Goal: Task Accomplishment & Management: Complete application form

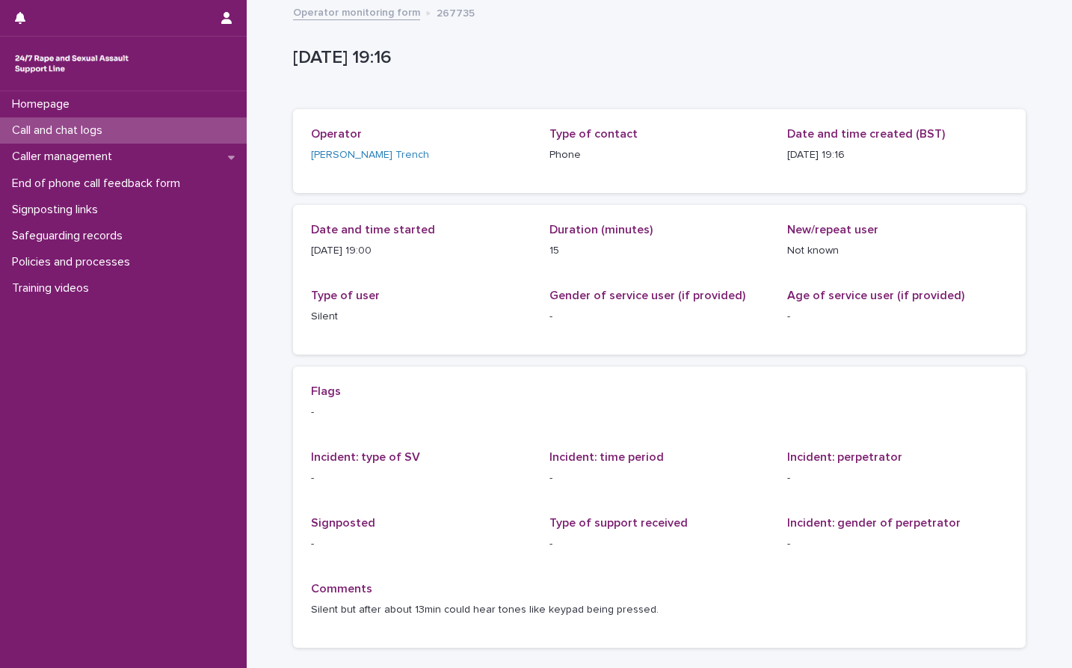
click at [1047, 37] on div "Loading... Saving… Loading... Saving… [DATE] 18:16:56+00:00 [DATE] 19:16 Sorry,…" at bounding box center [659, 367] width 825 height 733
click at [65, 125] on p "Call and chat logs" at bounding box center [60, 130] width 108 height 14
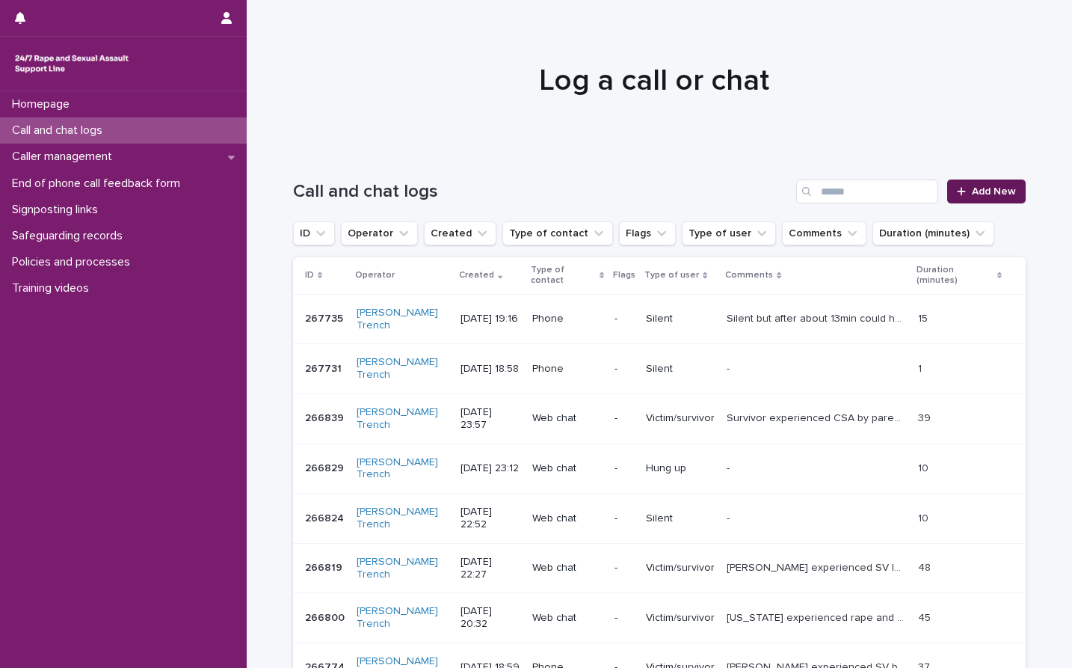
click at [986, 188] on span "Add New" at bounding box center [994, 191] width 44 height 10
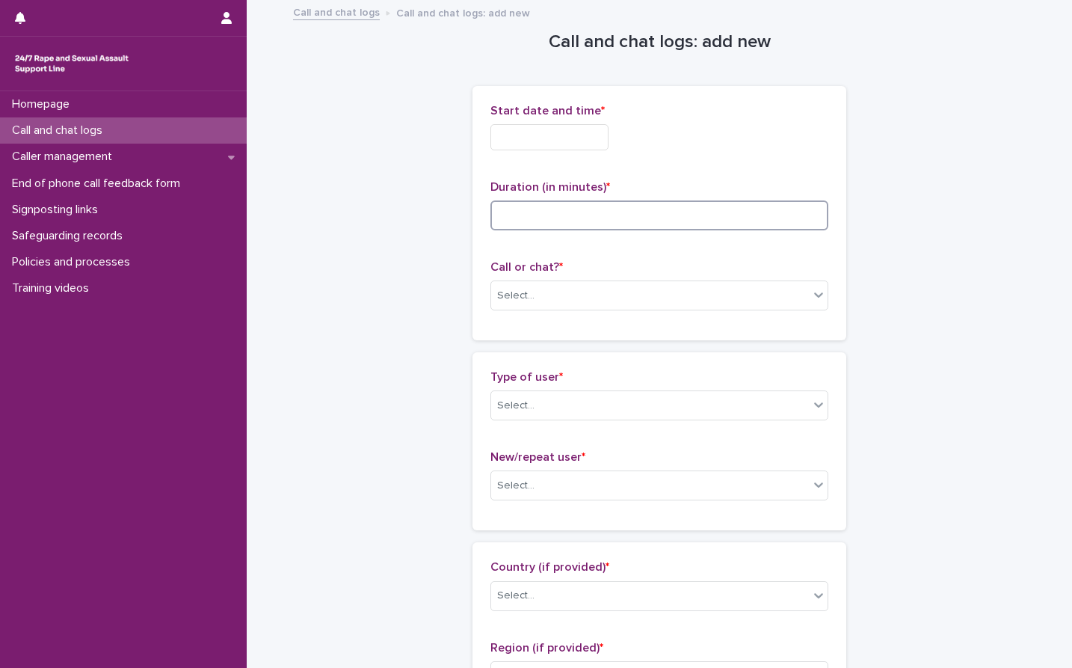
click at [531, 224] on input at bounding box center [659, 215] width 338 height 30
type input "*"
drag, startPoint x: 511, startPoint y: 294, endPoint x: 511, endPoint y: 307, distance: 13.5
click at [511, 295] on div "Select..." at bounding box center [515, 296] width 37 height 16
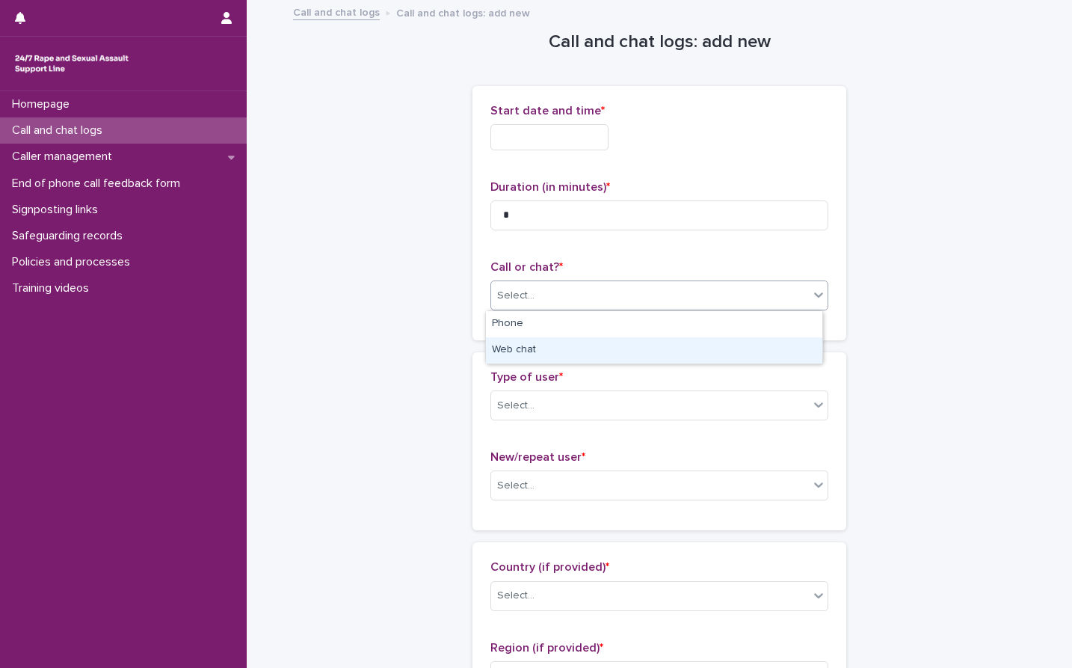
click at [523, 348] on div "Web chat" at bounding box center [654, 350] width 336 height 26
click at [570, 404] on div "Select..." at bounding box center [650, 405] width 318 height 25
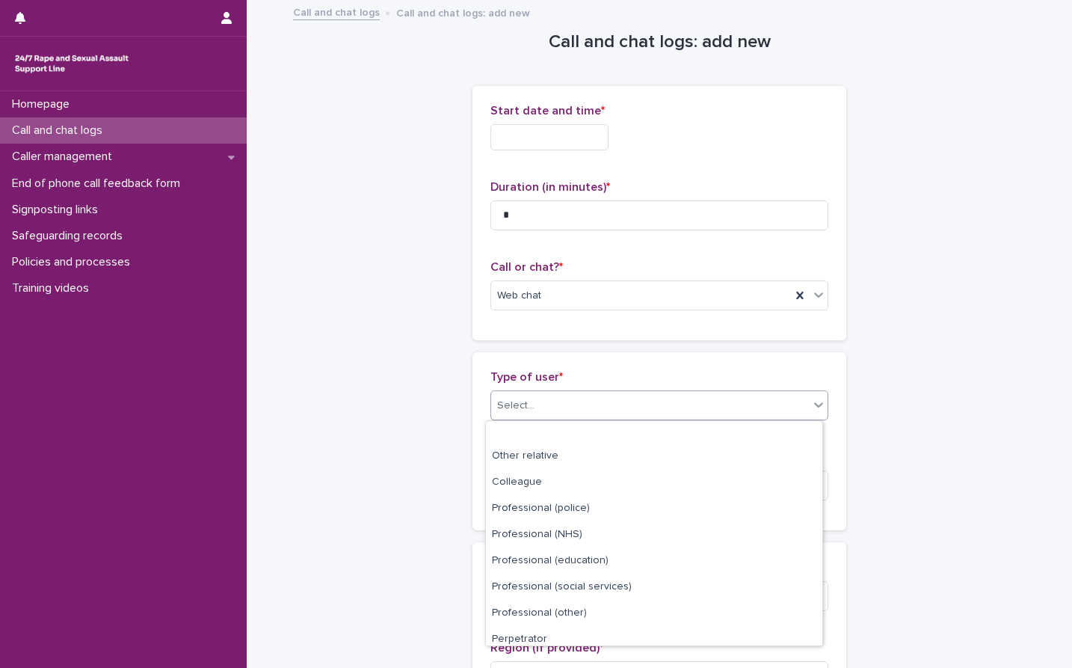
scroll to position [168, 0]
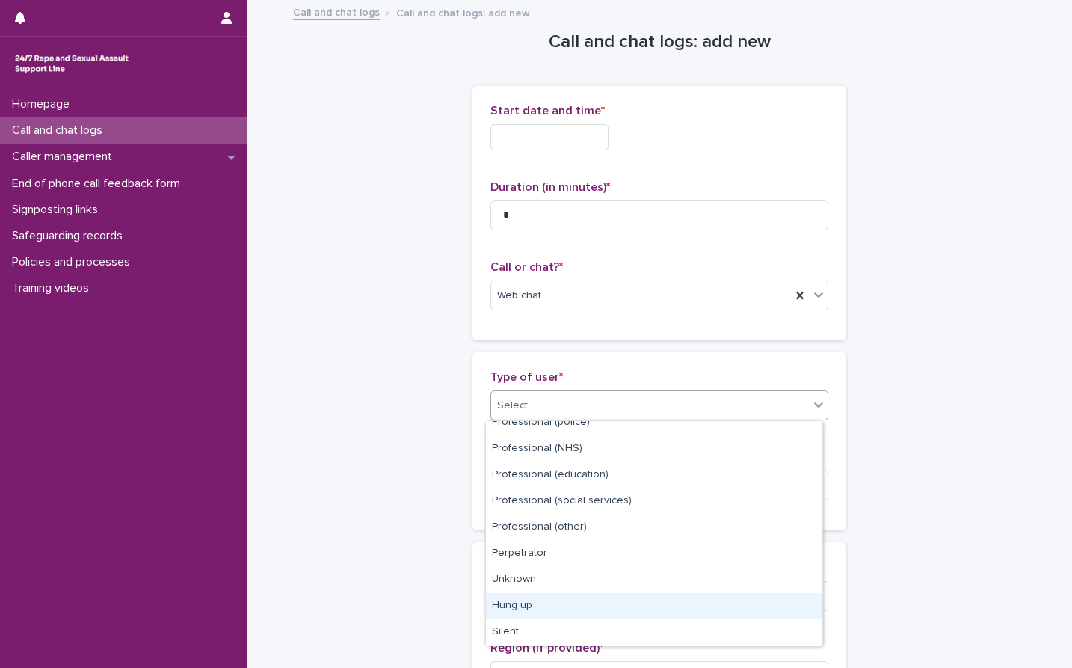
click at [525, 606] on div "Hung up" at bounding box center [654, 606] width 336 height 26
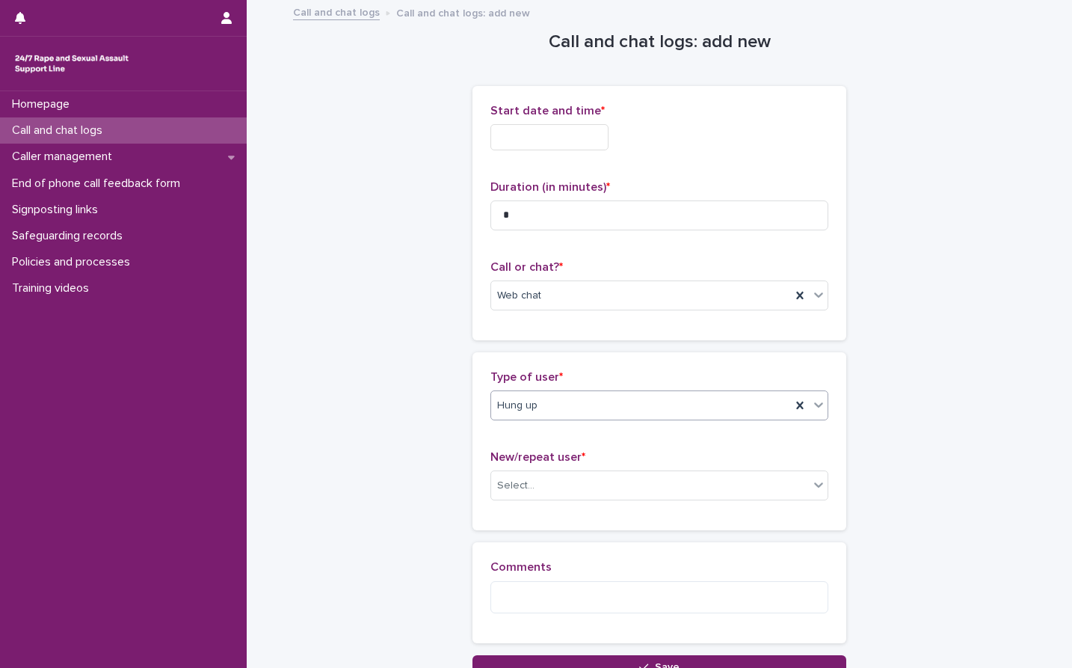
click at [501, 141] on input "text" at bounding box center [549, 137] width 118 height 26
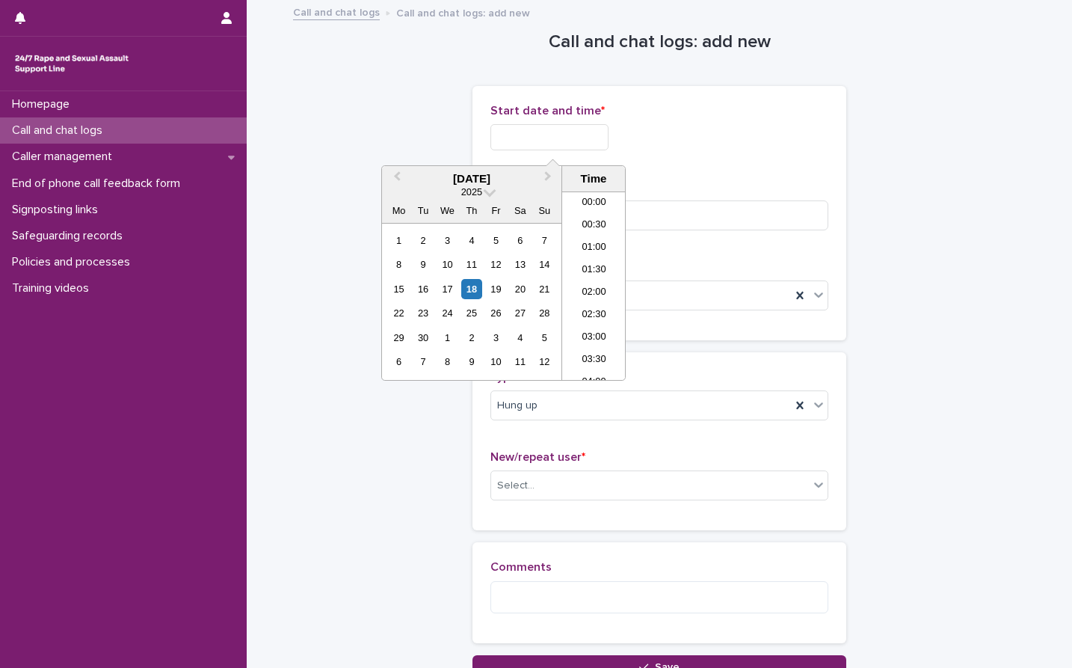
scroll to position [815, 0]
click at [588, 288] on li "20:00" at bounding box center [594, 285] width 64 height 22
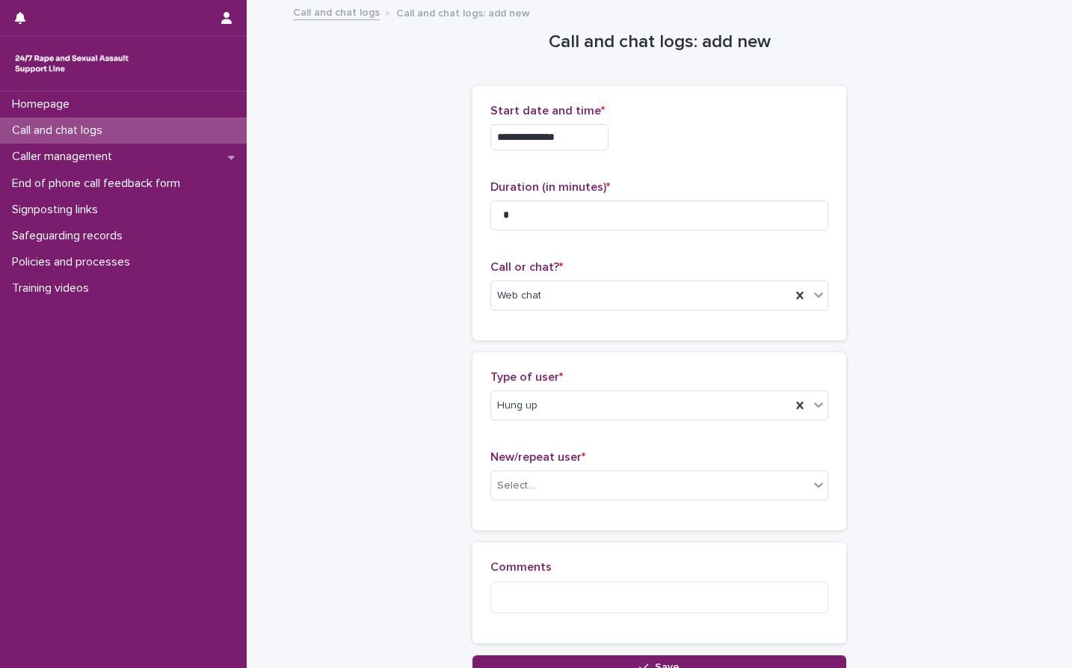
click at [606, 140] on input "**********" at bounding box center [549, 137] width 118 height 26
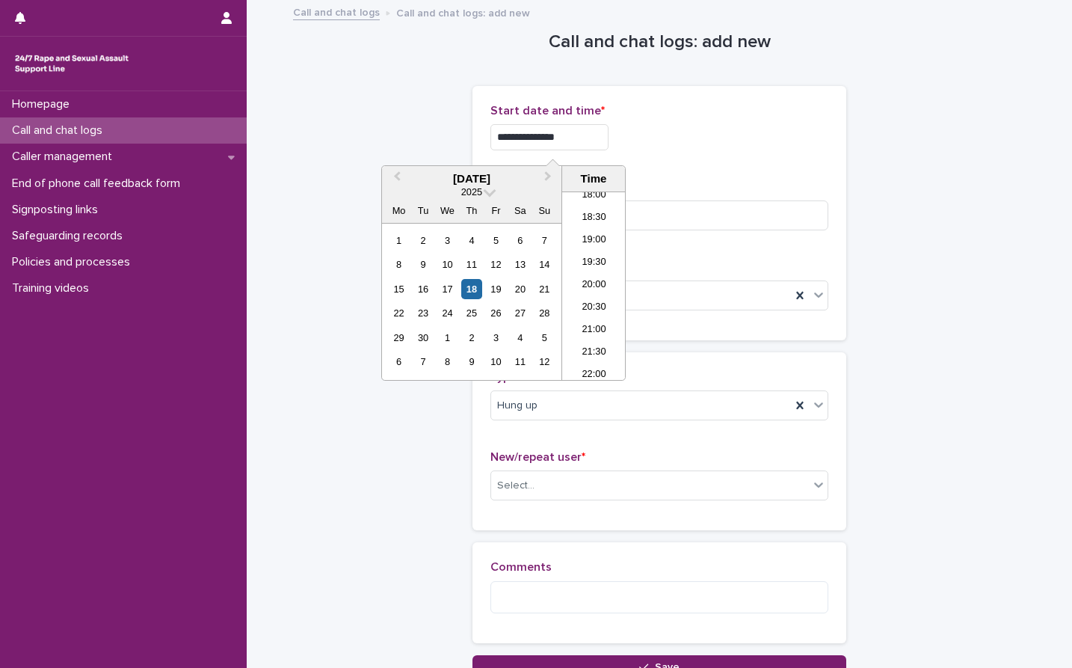
type input "**********"
click at [967, 189] on div "**********" at bounding box center [659, 339] width 733 height 677
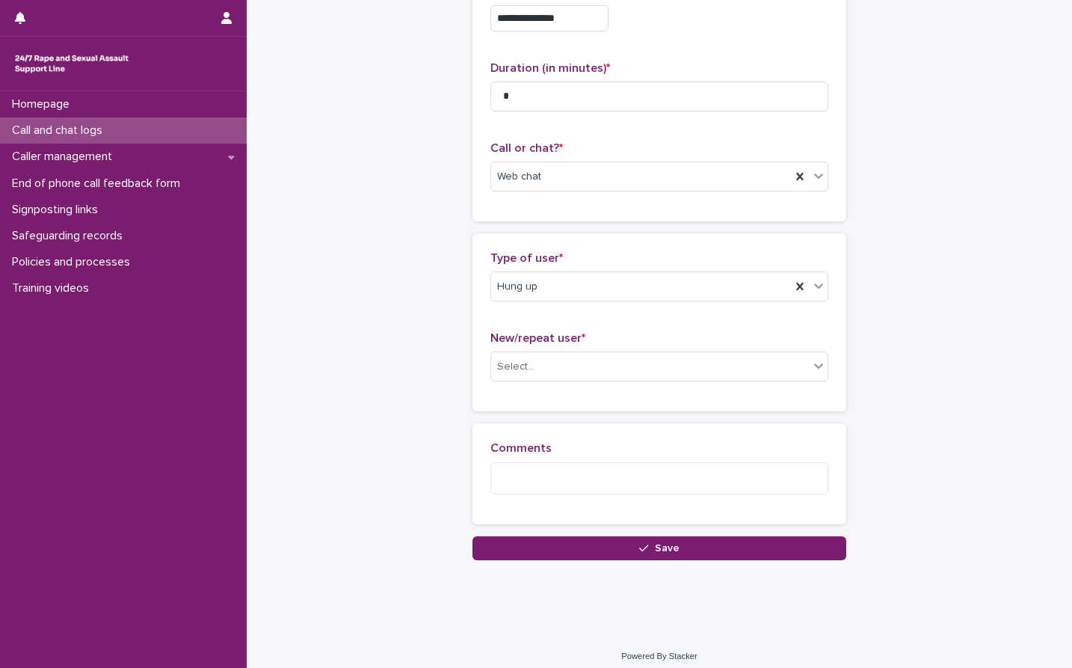
scroll to position [128, 0]
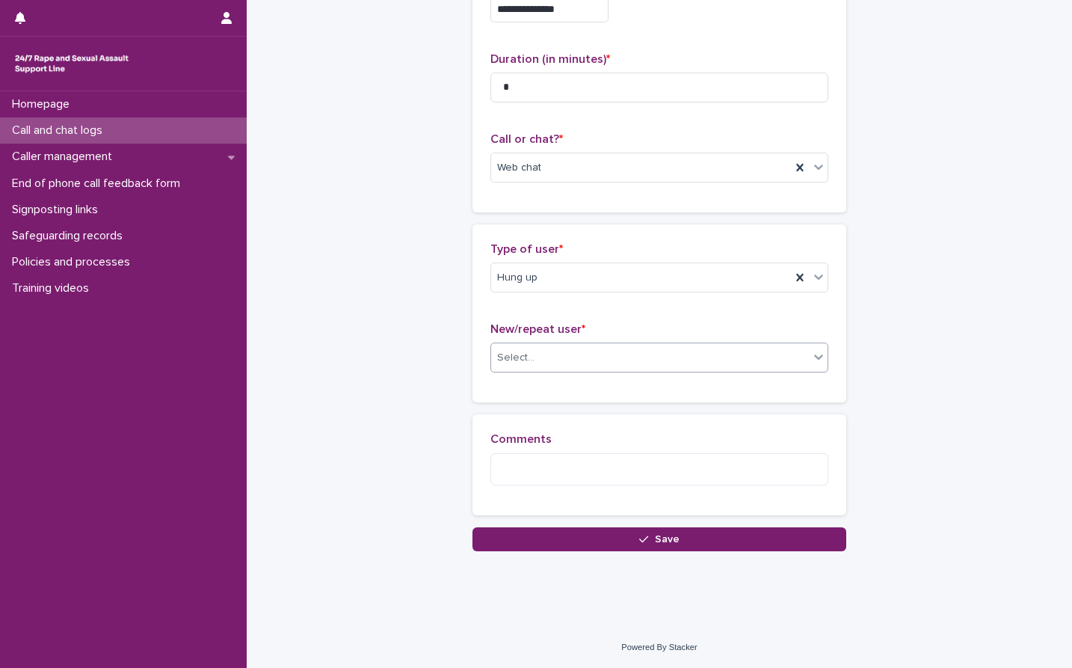
click at [707, 357] on div "Select..." at bounding box center [650, 357] width 318 height 25
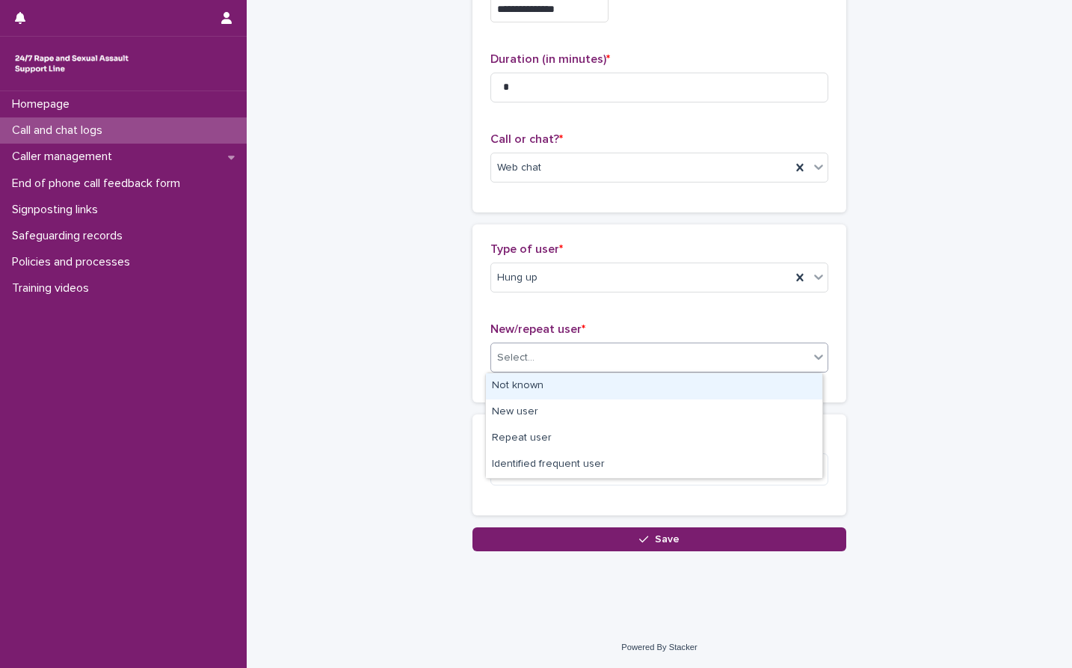
click at [519, 389] on div "Not known" at bounding box center [654, 386] width 336 height 26
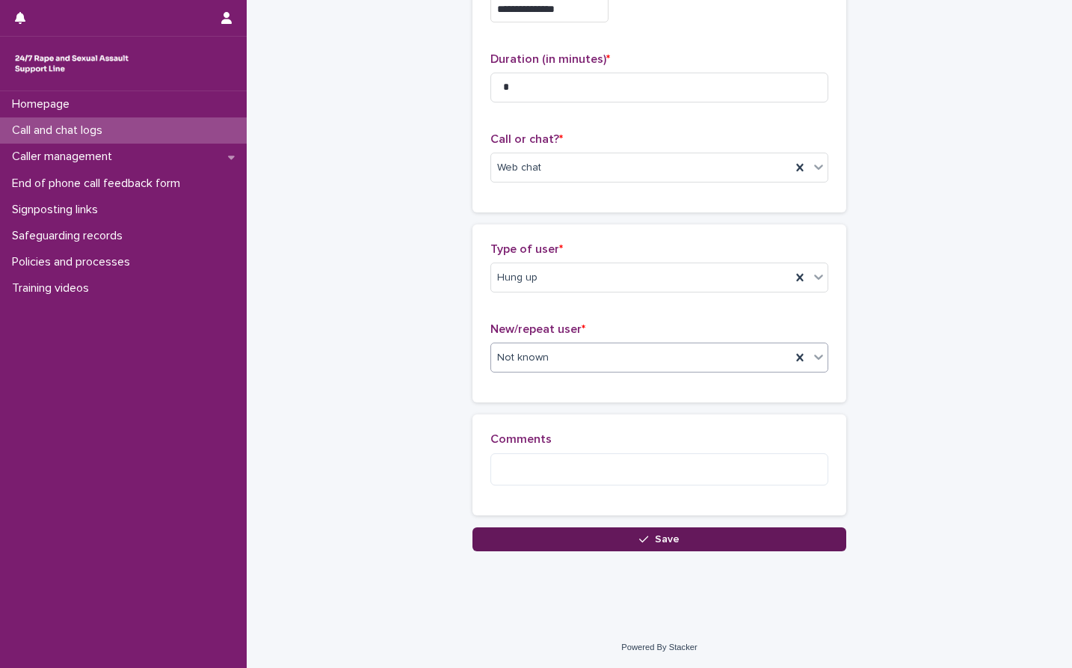
click at [655, 542] on span "Save" at bounding box center [667, 539] width 25 height 10
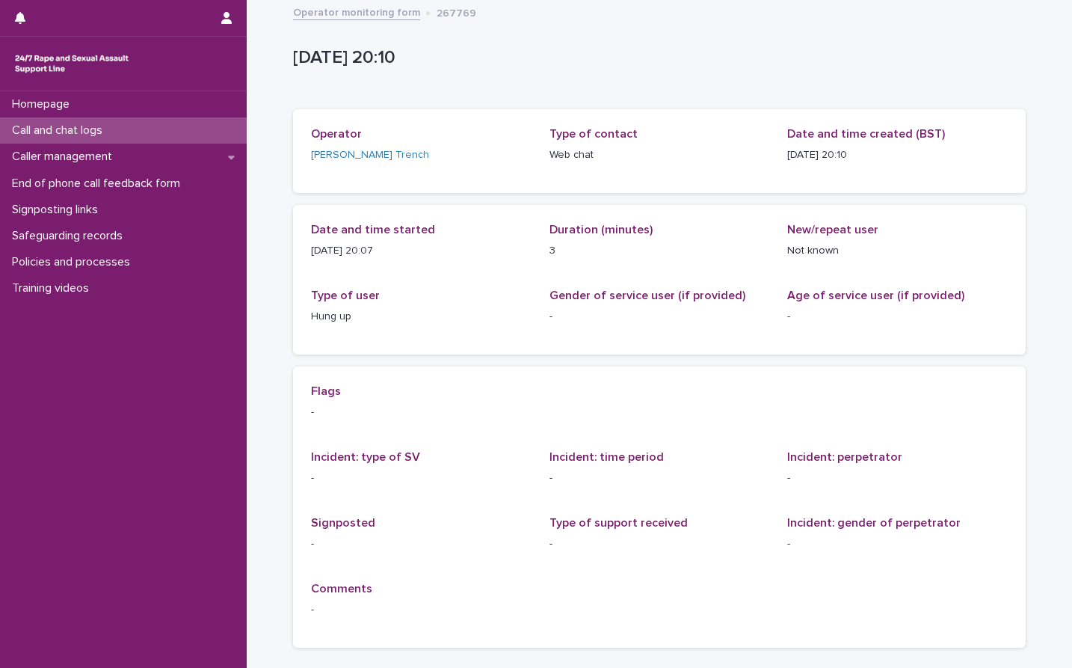
click at [62, 135] on p "Call and chat logs" at bounding box center [60, 130] width 108 height 14
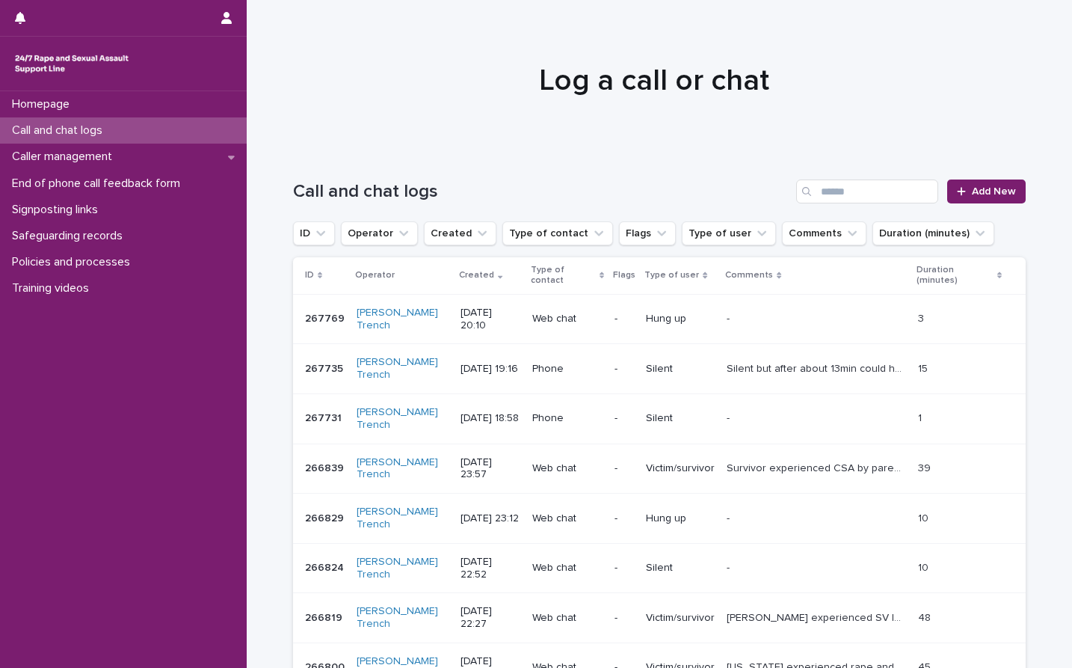
click at [67, 402] on div "Homepage Call and chat logs Caller management End of phone call feedback form S…" at bounding box center [123, 379] width 247 height 576
